Goal: Entertainment & Leisure: Browse casually

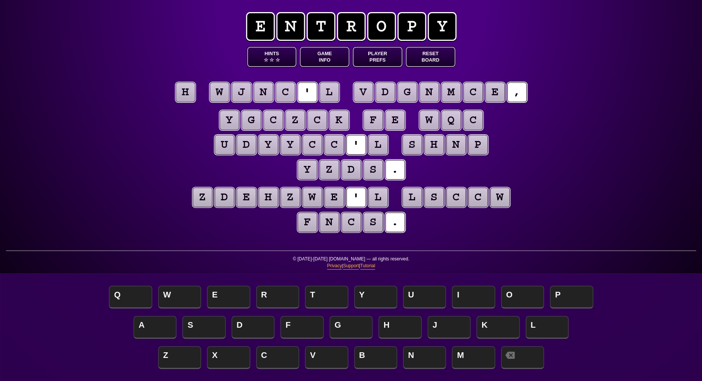
click at [183, 88] on puzzle-tile "h" at bounding box center [186, 92] width 20 height 20
click at [147, 323] on span "A" at bounding box center [155, 328] width 43 height 22
click at [323, 89] on puzzle-tile "l" at bounding box center [329, 92] width 20 height 20
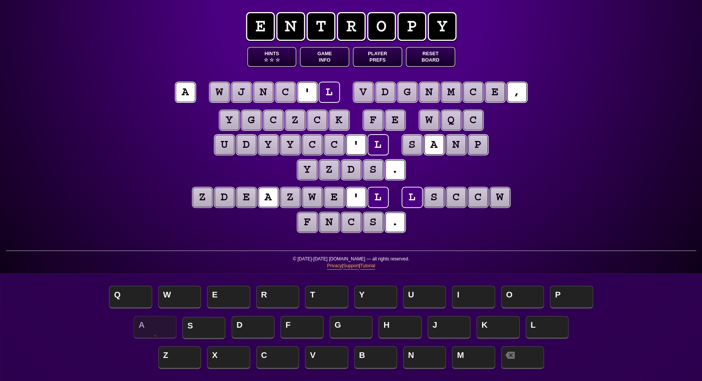
click at [199, 327] on span "S" at bounding box center [203, 328] width 43 height 22
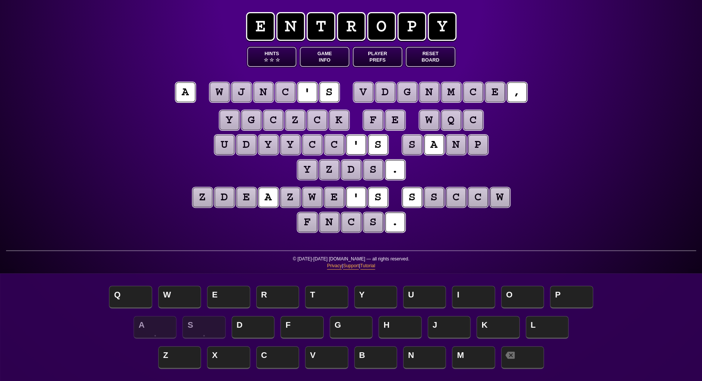
click at [458, 195] on puzzle-tile "c" at bounding box center [456, 198] width 20 height 20
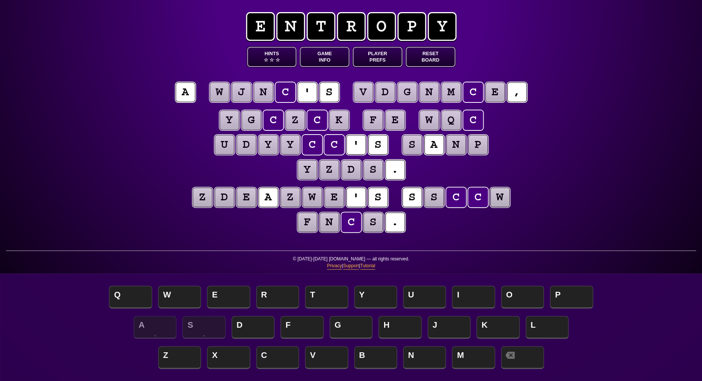
click at [272, 147] on puzzle-tile "y" at bounding box center [268, 145] width 20 height 20
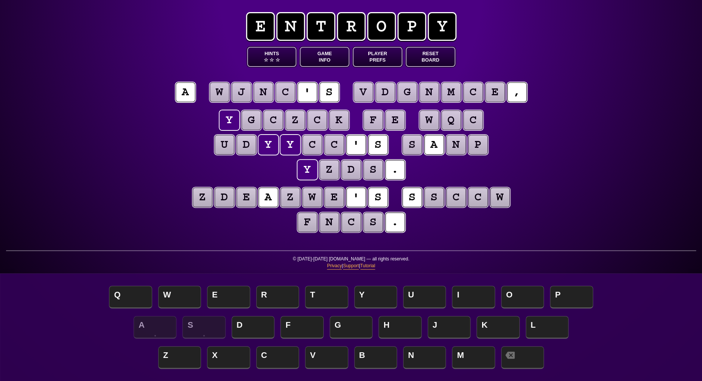
click at [158, 180] on puzzle-line "y g c z c k f e w q c u d y y c c ' s s a n p y z d s ." at bounding box center [350, 145] width 387 height 75
click at [471, 123] on puzzle-tile "c" at bounding box center [473, 120] width 20 height 20
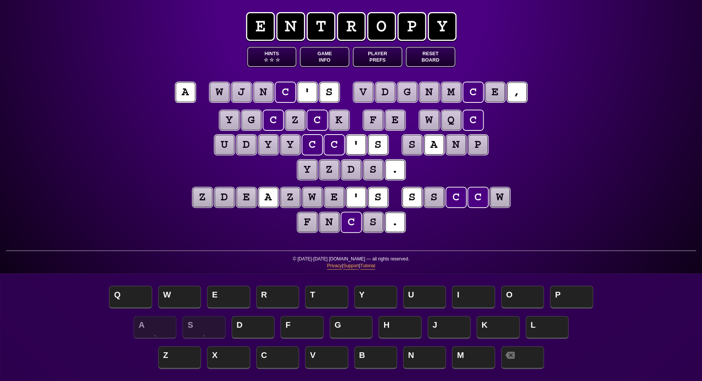
click at [429, 119] on puzzle-tile "w" at bounding box center [429, 120] width 20 height 20
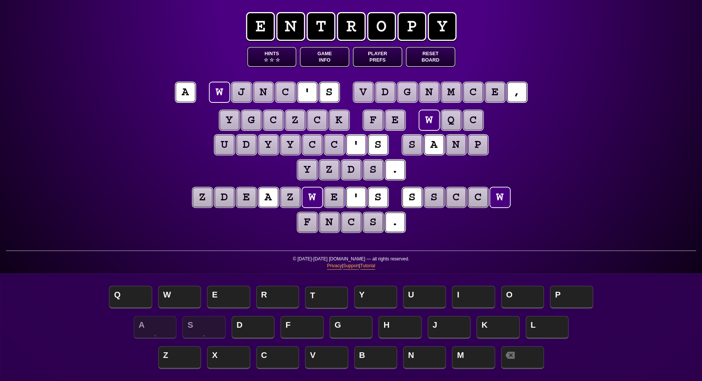
click at [318, 302] on span "T" at bounding box center [326, 298] width 43 height 22
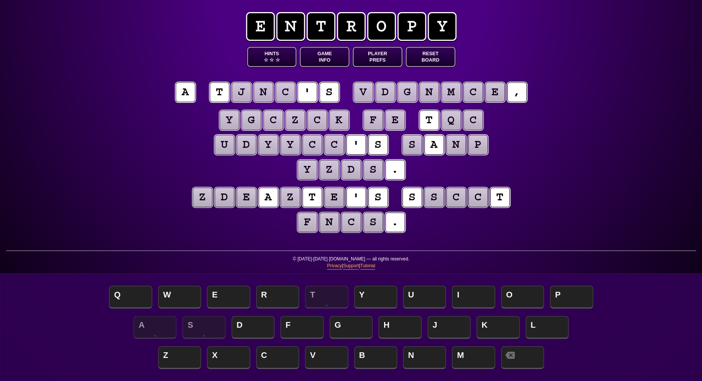
click at [447, 121] on puzzle-tile "q" at bounding box center [451, 120] width 20 height 20
click at [387, 324] on span "H" at bounding box center [399, 328] width 43 height 22
click at [475, 118] on puzzle-tile "c" at bounding box center [473, 120] width 20 height 20
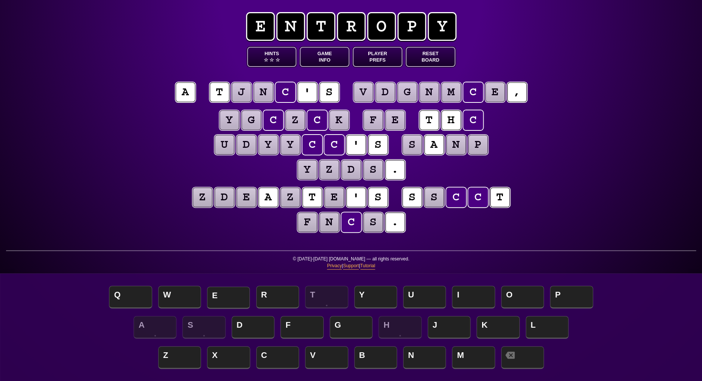
click at [227, 300] on span "E" at bounding box center [228, 298] width 43 height 22
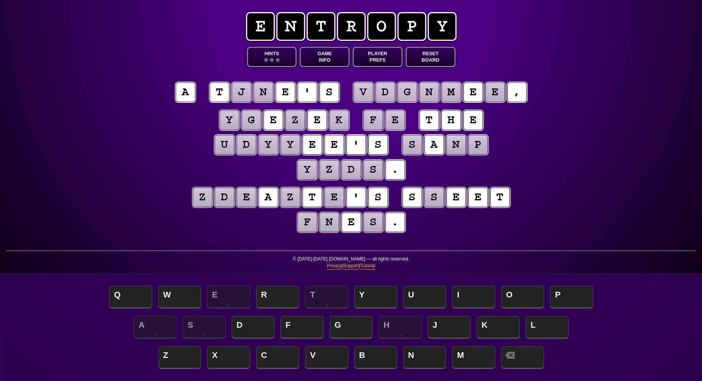
click at [241, 98] on puzzle-tile "j" at bounding box center [242, 92] width 20 height 20
click at [109, 175] on div "e n t r o p y Hints ☆ ☆ ☆ Game Info Player Prefs Reset Board a t j n e ' s v d …" at bounding box center [351, 190] width 702 height 381
click at [260, 95] on puzzle-tile "n" at bounding box center [264, 92] width 20 height 20
click at [430, 200] on puzzle-tile "s" at bounding box center [434, 198] width 20 height 20
click at [265, 143] on puzzle-tile "y" at bounding box center [268, 145] width 20 height 20
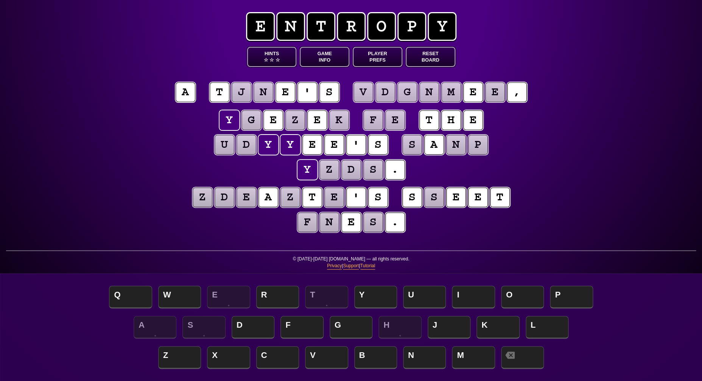
scroll to position [0, 0]
click at [203, 196] on puzzle-tile "z" at bounding box center [203, 198] width 20 height 20
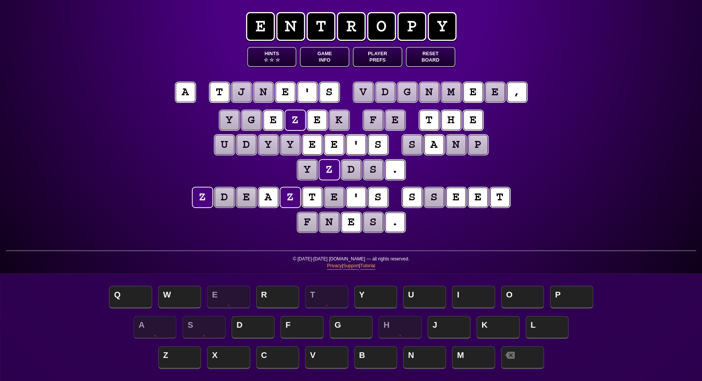
scroll to position [0, 0]
click at [327, 56] on button "Game Info" at bounding box center [325, 57] width 50 height 20
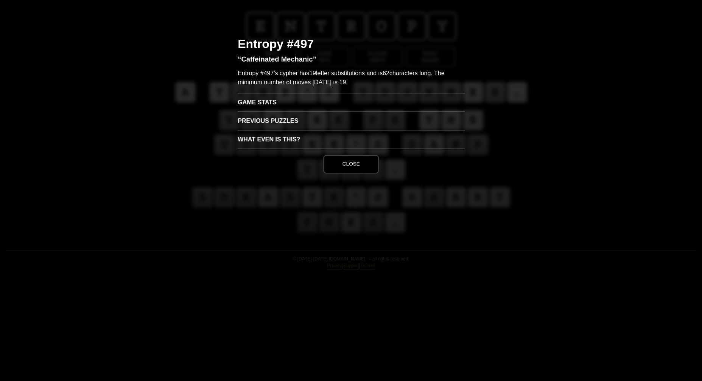
click at [258, 103] on h3 "Game Stats" at bounding box center [351, 102] width 227 height 19
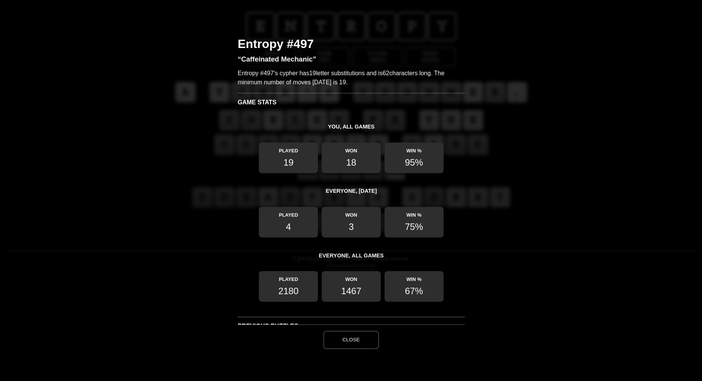
click at [358, 334] on button "Close" at bounding box center [350, 340] width 55 height 18
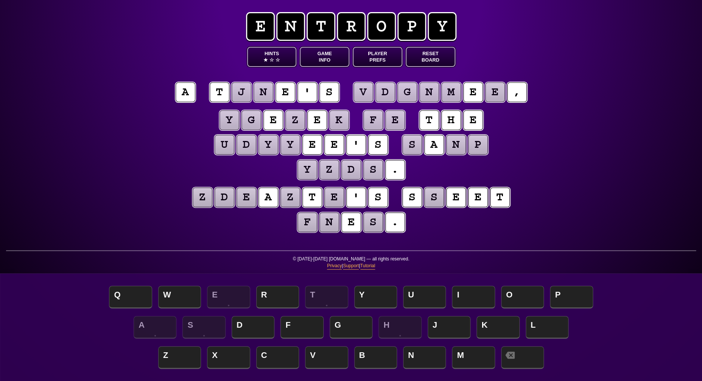
click at [299, 121] on puzzle-tile "z" at bounding box center [295, 120] width 20 height 20
click at [415, 144] on puzzle-tile "s" at bounding box center [412, 145] width 20 height 20
click at [373, 124] on puzzle-tile "f" at bounding box center [373, 120] width 20 height 20
click at [389, 123] on puzzle-tile "e" at bounding box center [395, 120] width 20 height 20
click at [276, 54] on button "Hints ★ ☆ ☆" at bounding box center [272, 57] width 50 height 20
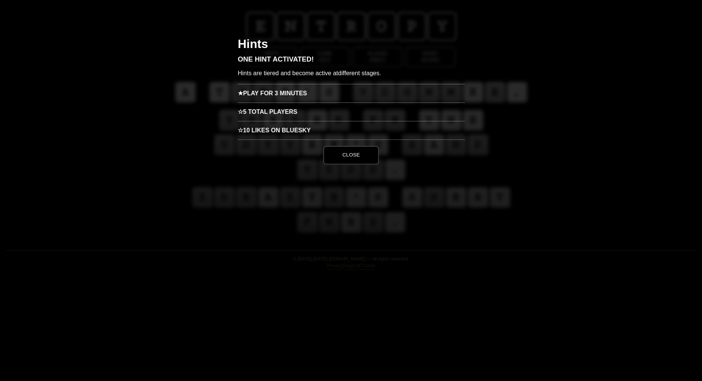
click at [275, 97] on h3 "★ Play for 3 minutes" at bounding box center [351, 93] width 227 height 19
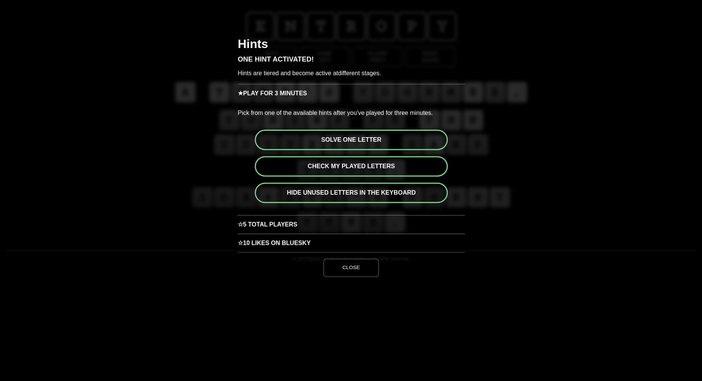
click at [347, 137] on button "Solve one letter" at bounding box center [351, 140] width 193 height 20
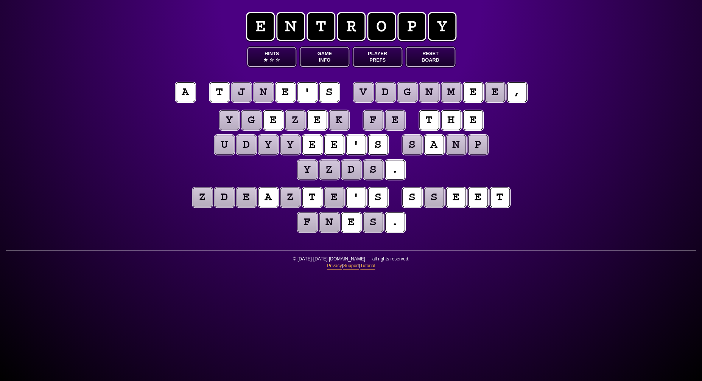
click at [394, 120] on puzzle-tile "e" at bounding box center [395, 120] width 20 height 20
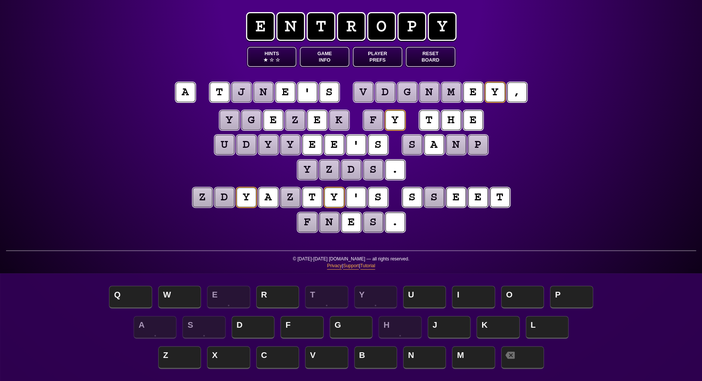
click at [372, 119] on puzzle-tile "f" at bounding box center [373, 120] width 20 height 20
click at [377, 356] on span "B" at bounding box center [375, 358] width 43 height 22
click at [240, 96] on puzzle-tile "j" at bounding box center [242, 92] width 20 height 20
click at [288, 146] on puzzle-tile "y" at bounding box center [290, 145] width 20 height 20
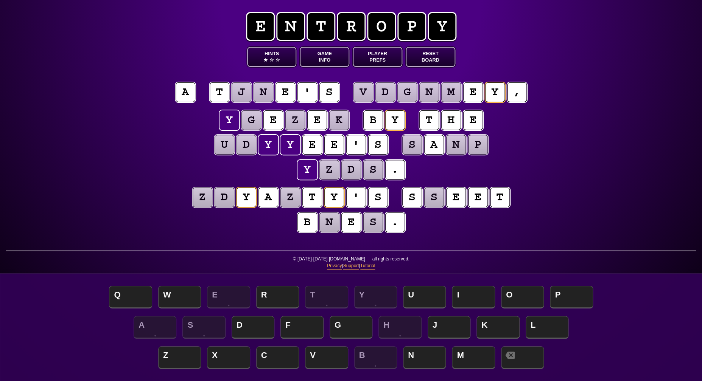
click at [247, 147] on puzzle-tile "d" at bounding box center [246, 145] width 20 height 20
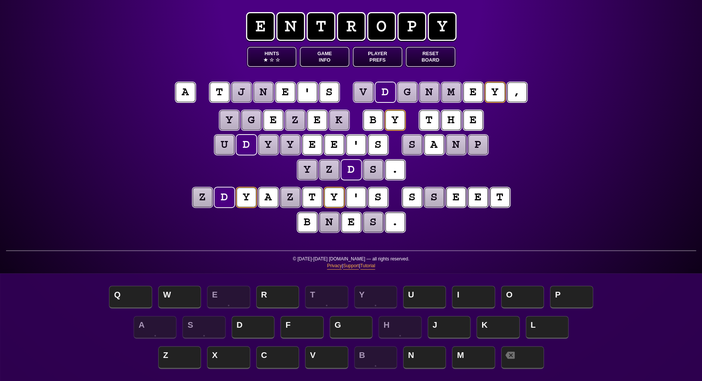
click at [234, 147] on puzzle-word "u d y y e e ' s" at bounding box center [301, 145] width 176 height 21
click at [227, 146] on puzzle-tile "u" at bounding box center [225, 145] width 20 height 20
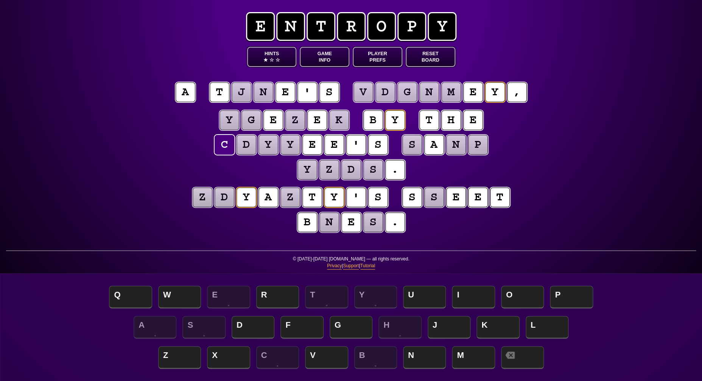
click at [253, 146] on puzzle-tile "d" at bounding box center [247, 145] width 20 height 20
click at [523, 292] on span "O" at bounding box center [522, 298] width 43 height 22
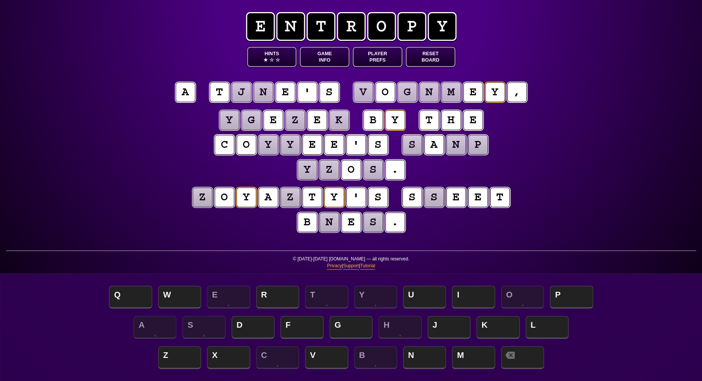
click at [271, 147] on puzzle-tile "y" at bounding box center [268, 145] width 20 height 20
click at [305, 325] on span "F" at bounding box center [301, 328] width 43 height 22
click at [250, 118] on puzzle-tile "g" at bounding box center [251, 120] width 21 height 21
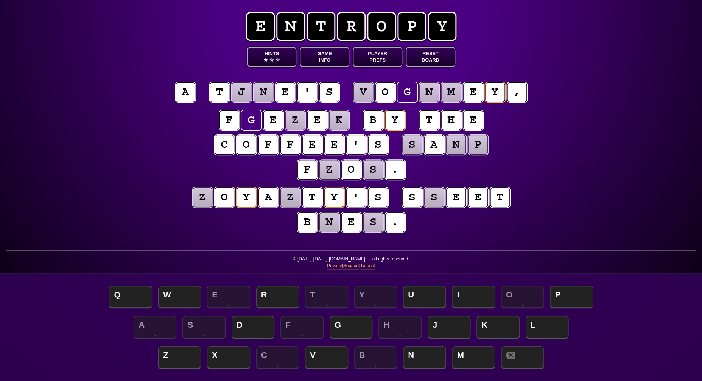
click at [583, 146] on div "e n t r o p y Hints ★ ☆ ☆ Game Info Player Prefs Reset Board a t j n e ' s v o …" at bounding box center [351, 190] width 702 height 381
click at [330, 171] on puzzle-tile "z" at bounding box center [329, 170] width 20 height 20
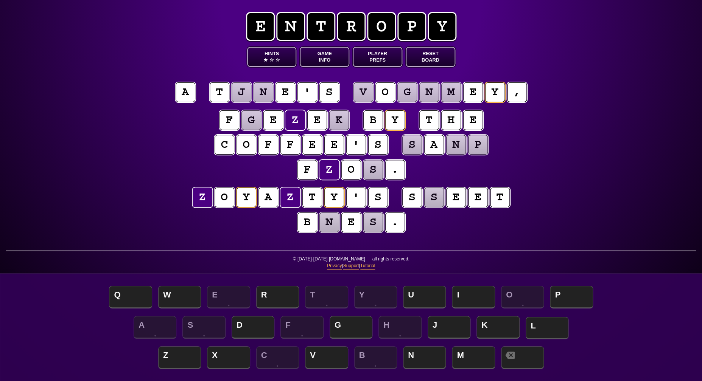
click at [548, 324] on span "L" at bounding box center [547, 328] width 43 height 22
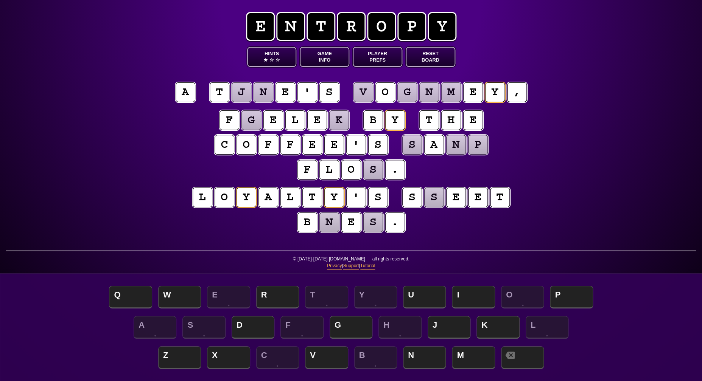
click at [431, 200] on puzzle-tile "s" at bounding box center [434, 198] width 20 height 20
click at [179, 300] on span "W" at bounding box center [179, 298] width 43 height 22
click at [329, 227] on puzzle-tile "n" at bounding box center [329, 223] width 20 height 20
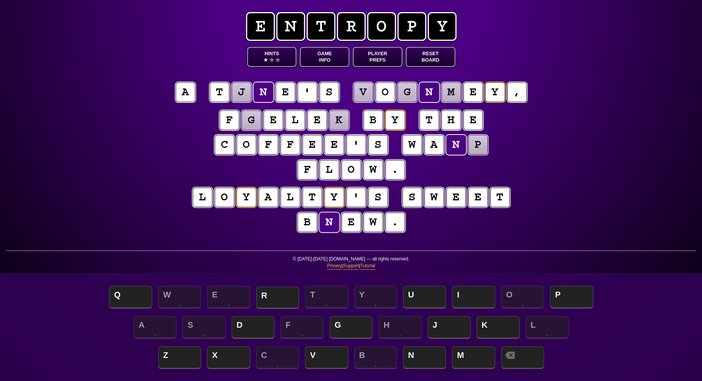
click at [270, 299] on span "R" at bounding box center [277, 298] width 43 height 22
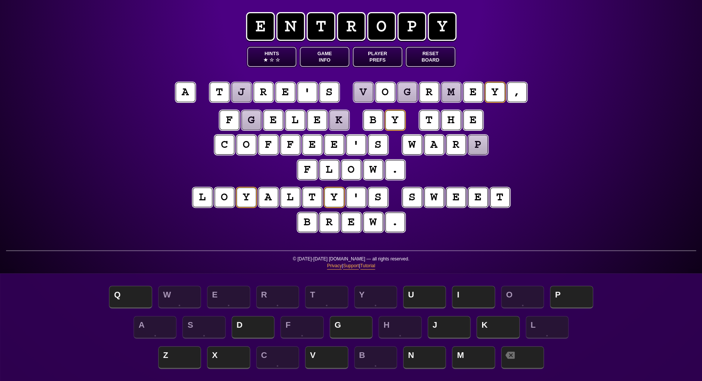
click at [479, 147] on puzzle-tile "p" at bounding box center [478, 145] width 20 height 20
click at [471, 358] on span "M" at bounding box center [473, 358] width 43 height 22
click at [236, 122] on puzzle-tile "f" at bounding box center [229, 120] width 20 height 20
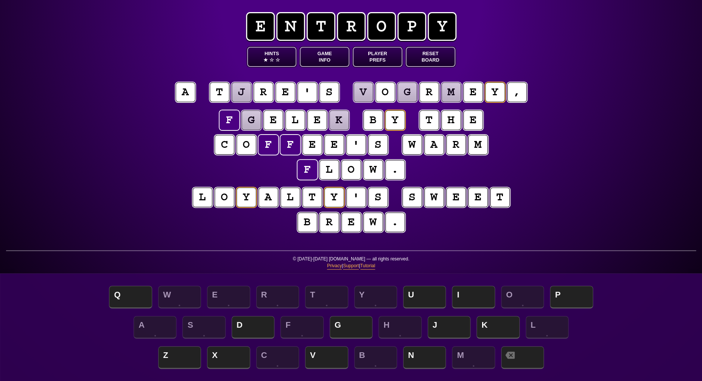
click at [169, 139] on puzzle-line "f g e l e k b y t h e c o f f e e ' s w a r m f l o w ." at bounding box center [350, 145] width 387 height 75
click at [255, 120] on puzzle-tile "g" at bounding box center [251, 120] width 20 height 20
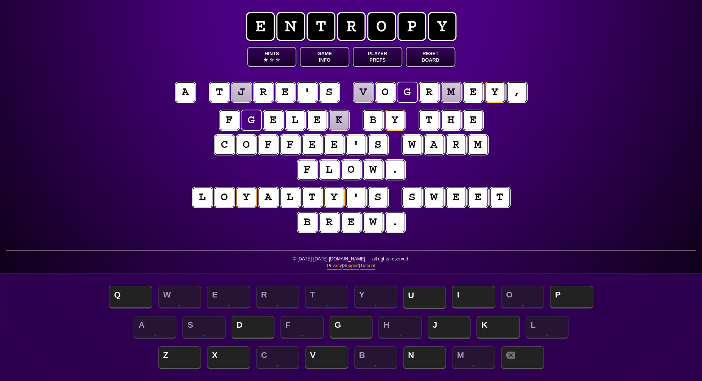
click at [432, 299] on span "U" at bounding box center [424, 298] width 43 height 22
click at [369, 92] on puzzle-tile "v" at bounding box center [363, 92] width 21 height 21
click at [440, 330] on span "J" at bounding box center [449, 328] width 43 height 22
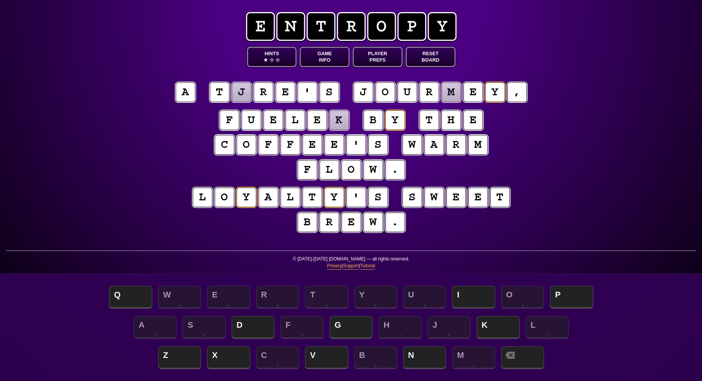
click at [451, 98] on puzzle-tile "m" at bounding box center [451, 92] width 20 height 20
click at [424, 358] on span "N" at bounding box center [424, 358] width 43 height 22
click at [340, 120] on puzzle-tile "k" at bounding box center [339, 120] width 20 height 20
drag, startPoint x: 248, startPoint y: 319, endPoint x: 240, endPoint y: 327, distance: 11.3
click at [240, 327] on span "D" at bounding box center [253, 328] width 43 height 22
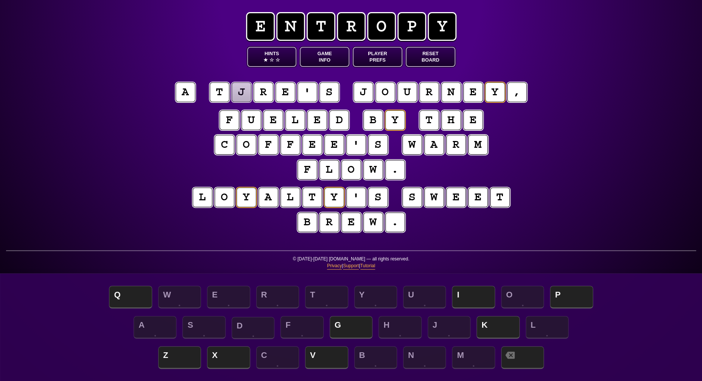
click at [240, 327] on span "D" at bounding box center [253, 328] width 43 height 22
click at [240, 96] on puzzle-tile "j" at bounding box center [242, 92] width 20 height 20
click at [470, 296] on span "I" at bounding box center [473, 298] width 43 height 22
